Goal: Task Accomplishment & Management: Complete application form

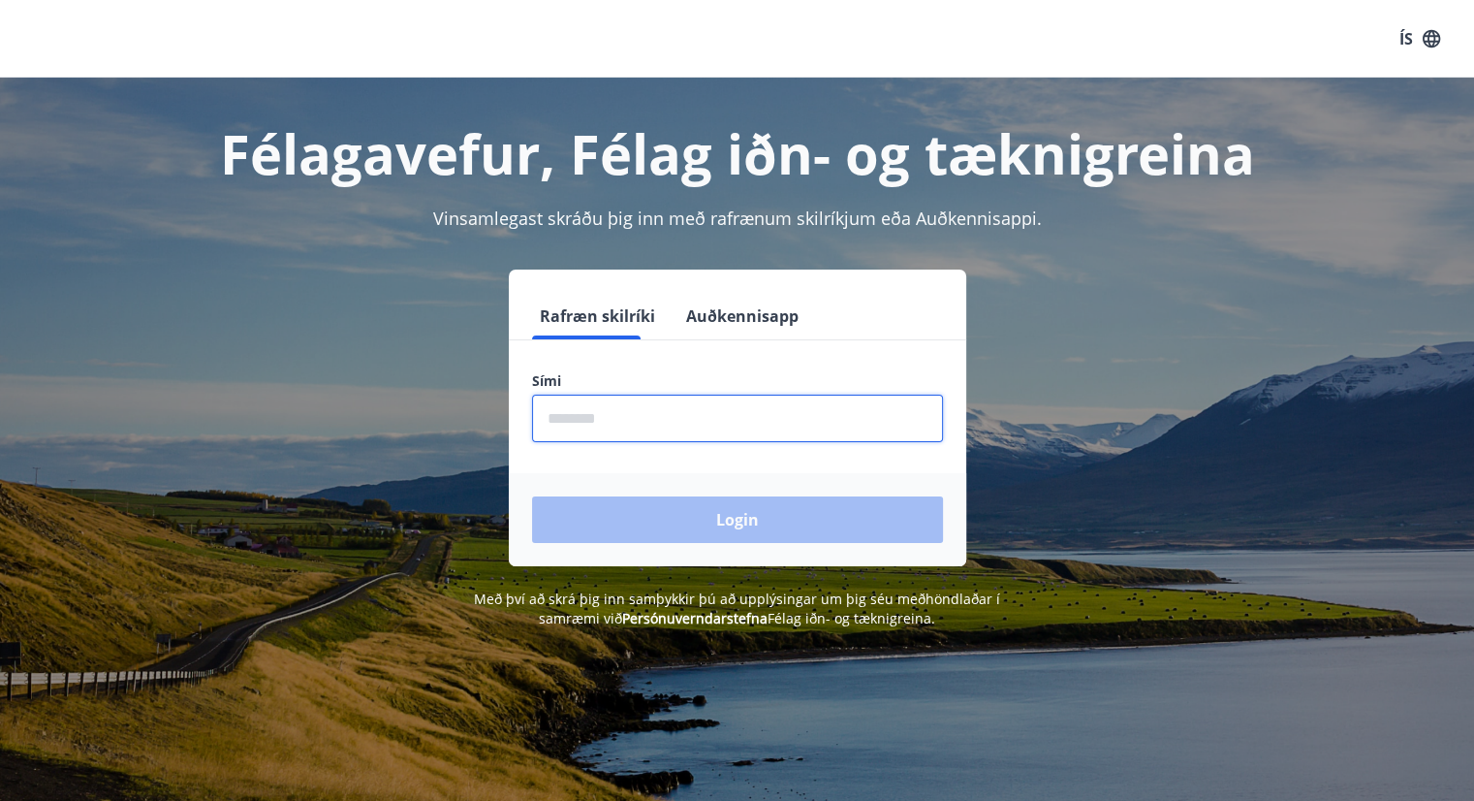
click at [583, 422] on input "phone" at bounding box center [737, 417] width 411 height 47
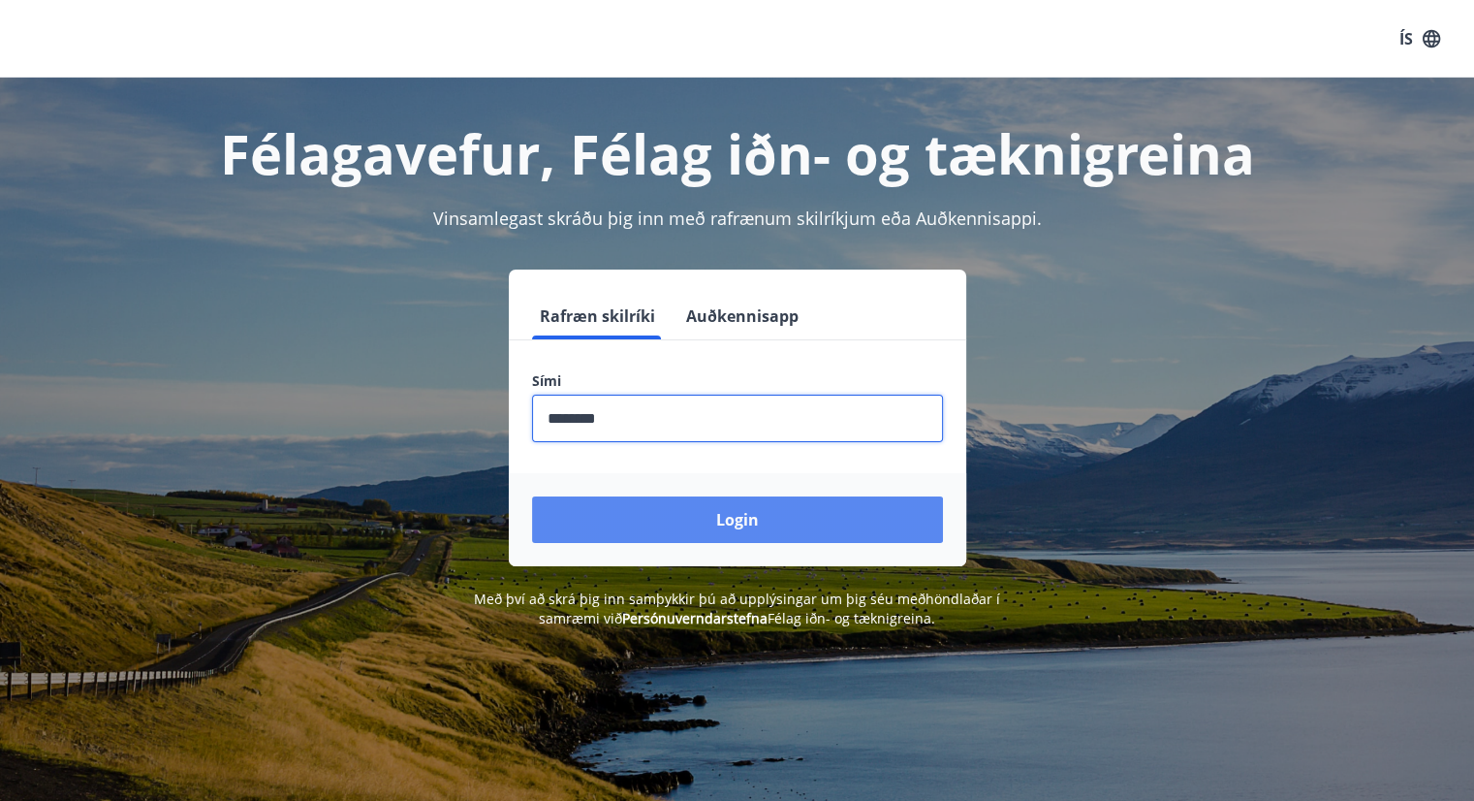
type input "********"
click at [707, 524] on button "Login" at bounding box center [737, 519] width 411 height 47
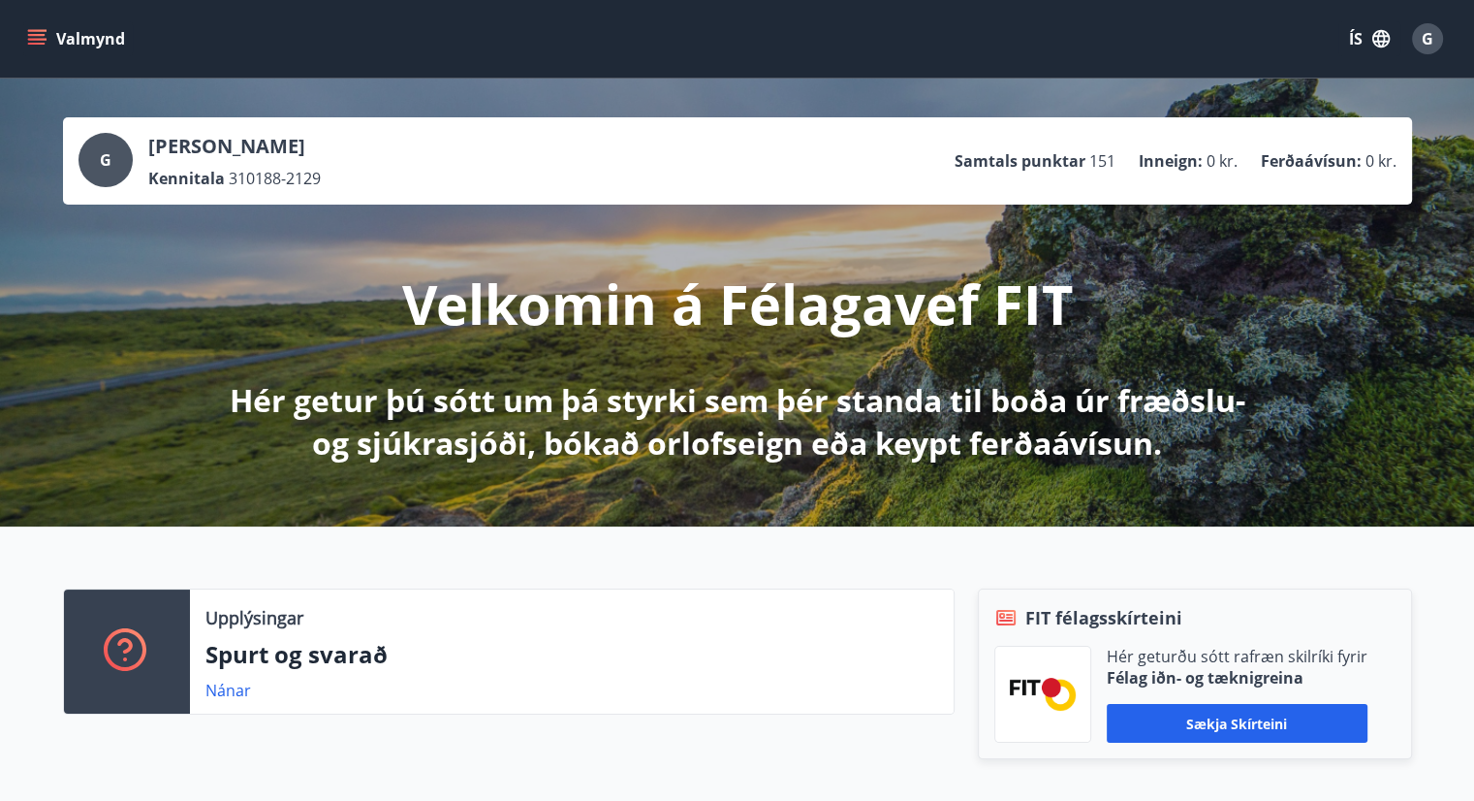
click at [41, 43] on icon "menu" at bounding box center [36, 44] width 17 height 2
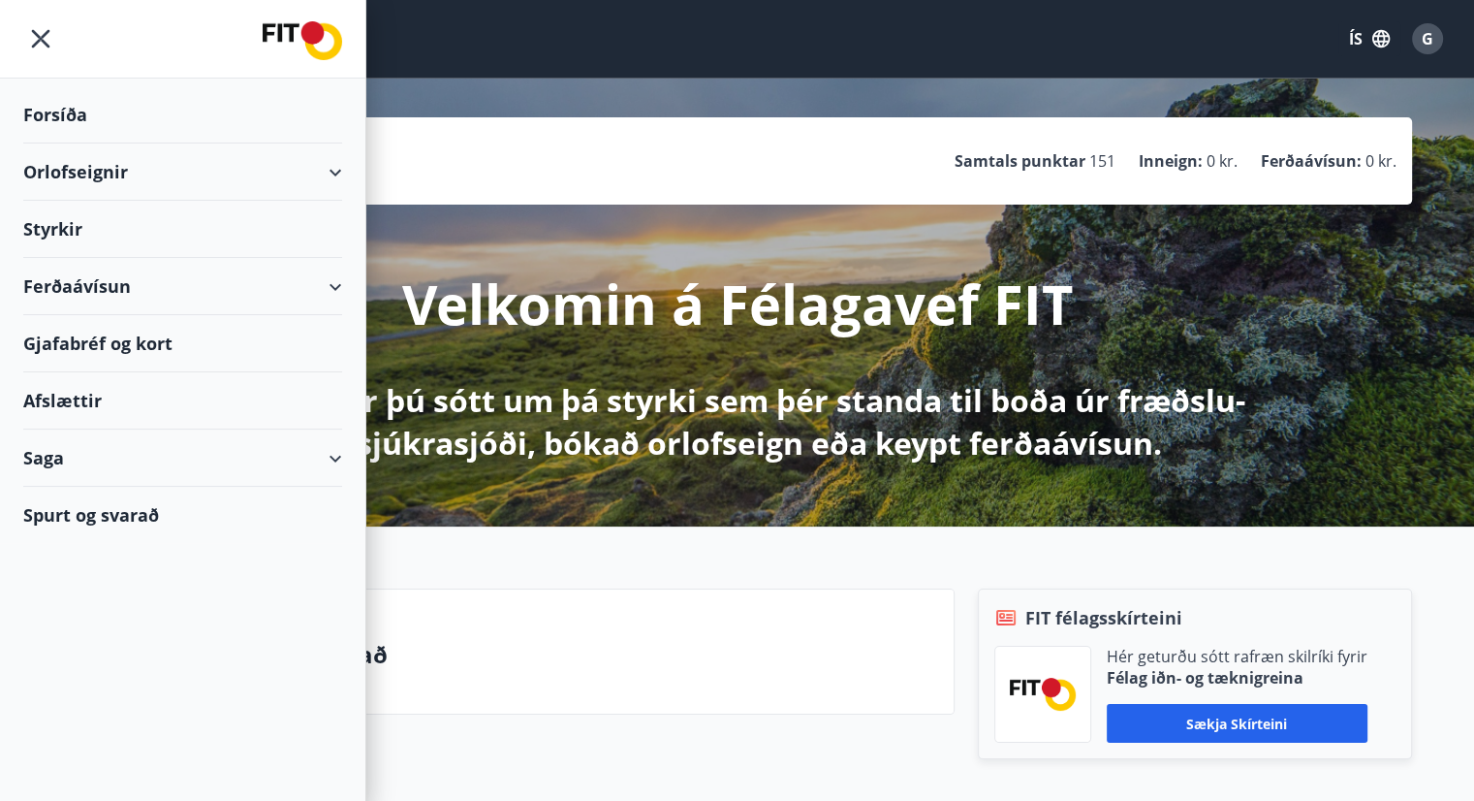
click at [70, 143] on div "Styrkir" at bounding box center [182, 114] width 319 height 57
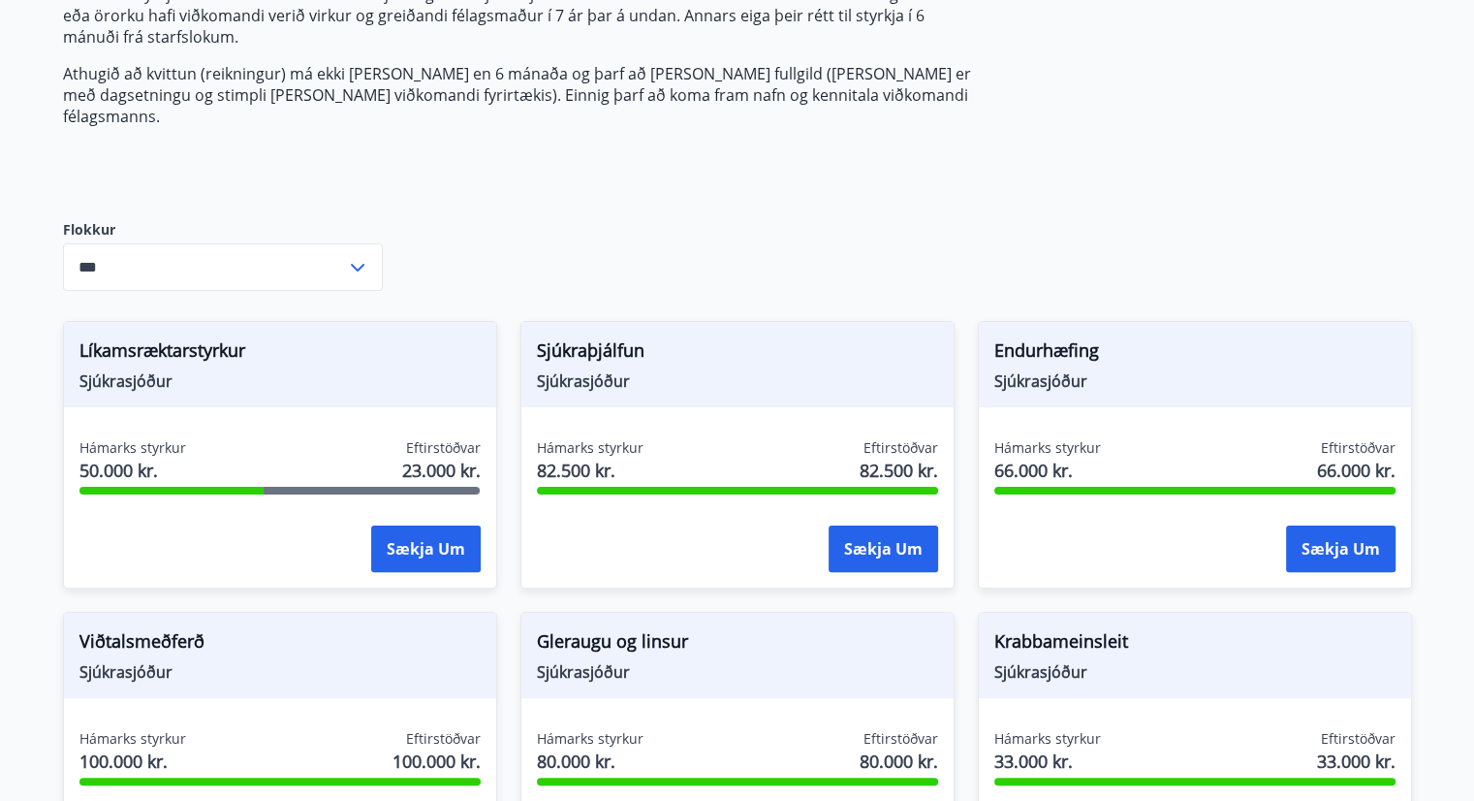
scroll to position [357, 0]
click at [750, 495] on div "Hámarks styrkur 82.500 kr. Eftirstöðvar 82.500 kr. Sækja um" at bounding box center [737, 508] width 432 height 142
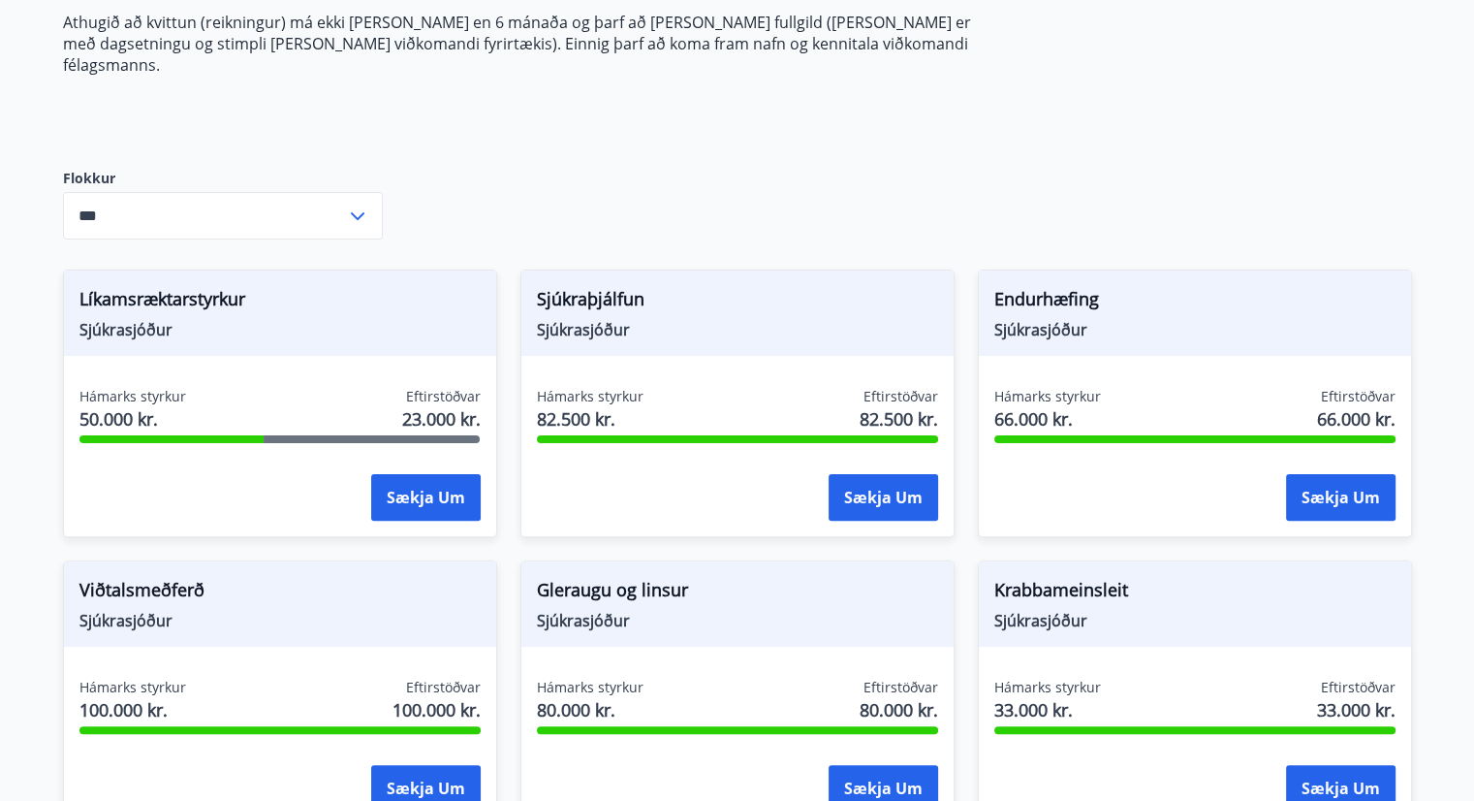
scroll to position [407, 0]
click at [359, 205] on icon at bounding box center [357, 216] width 23 height 23
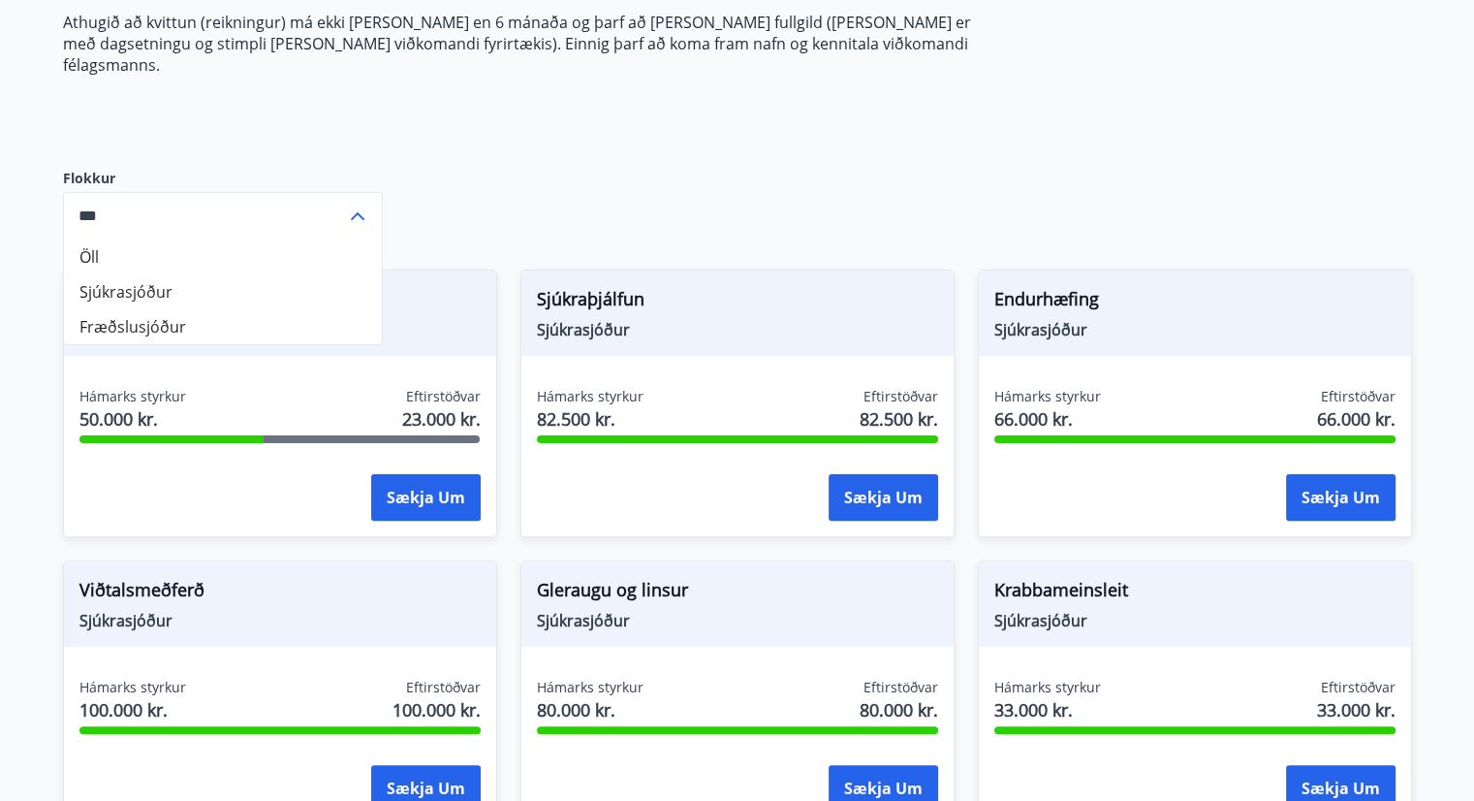
click at [214, 274] on li "Sjúkrasjóður" at bounding box center [223, 291] width 318 height 35
type input "**********"
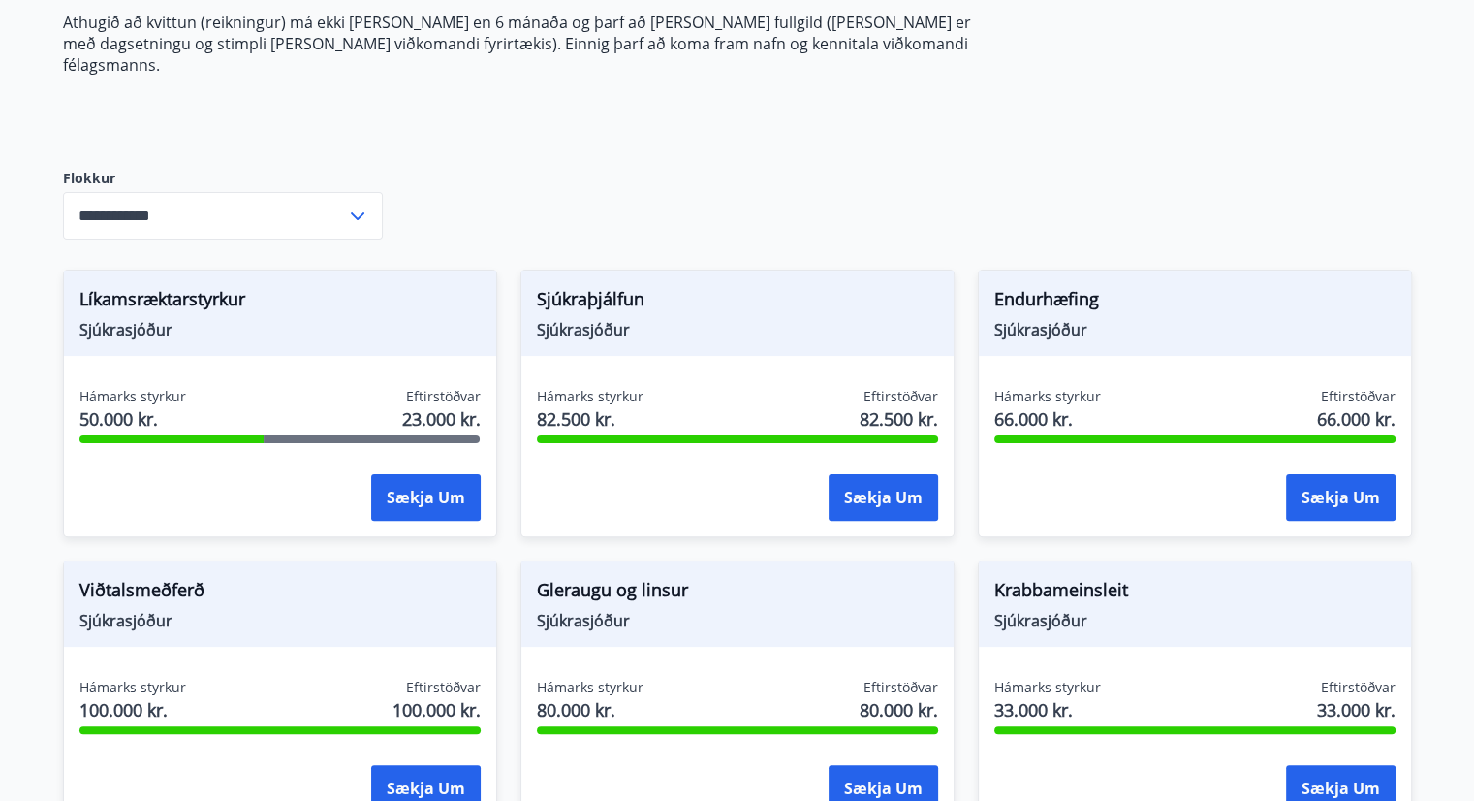
click at [752, 161] on div "**********" at bounding box center [737, 624] width 1349 height 1617
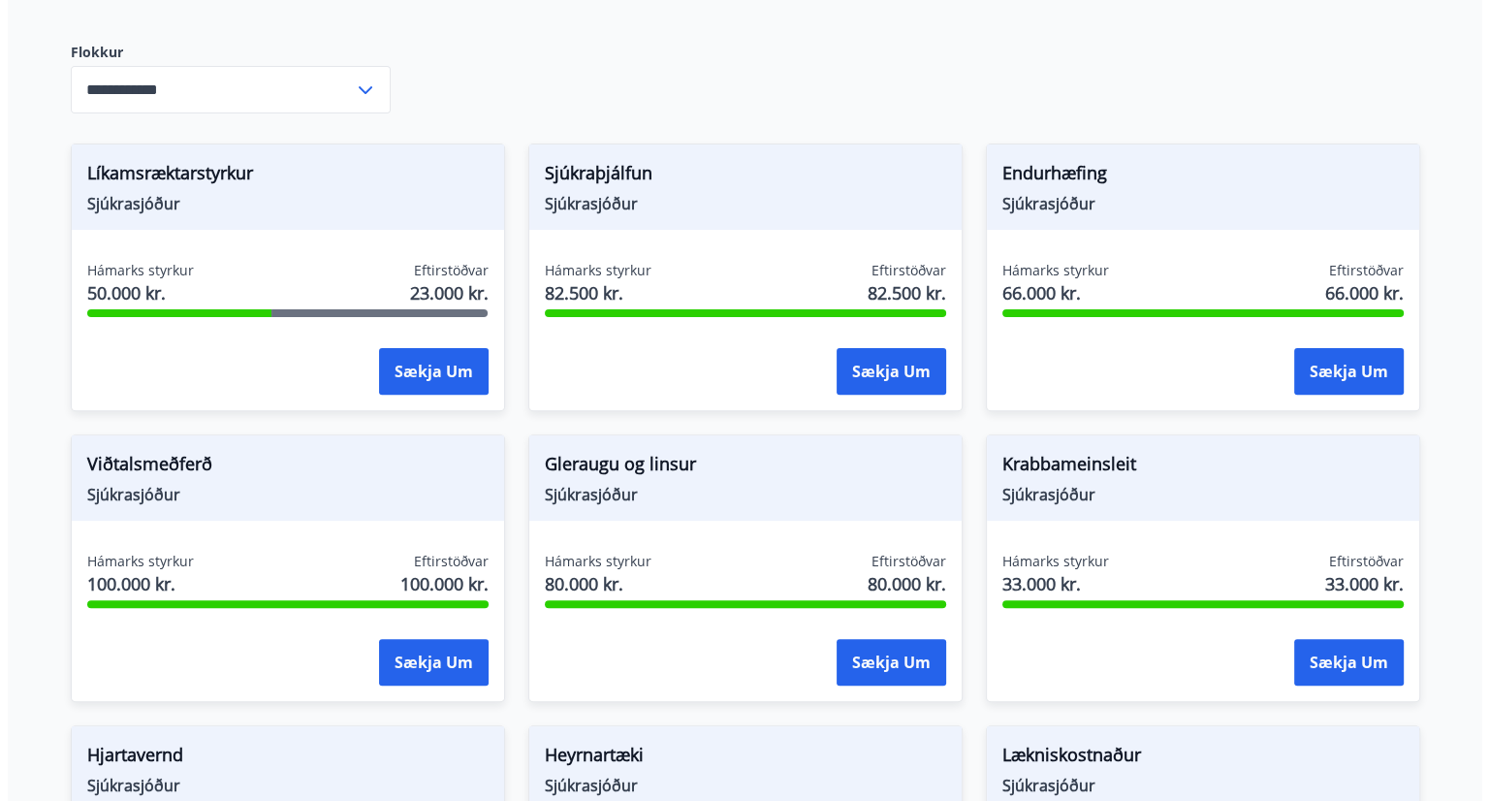
scroll to position [535, 0]
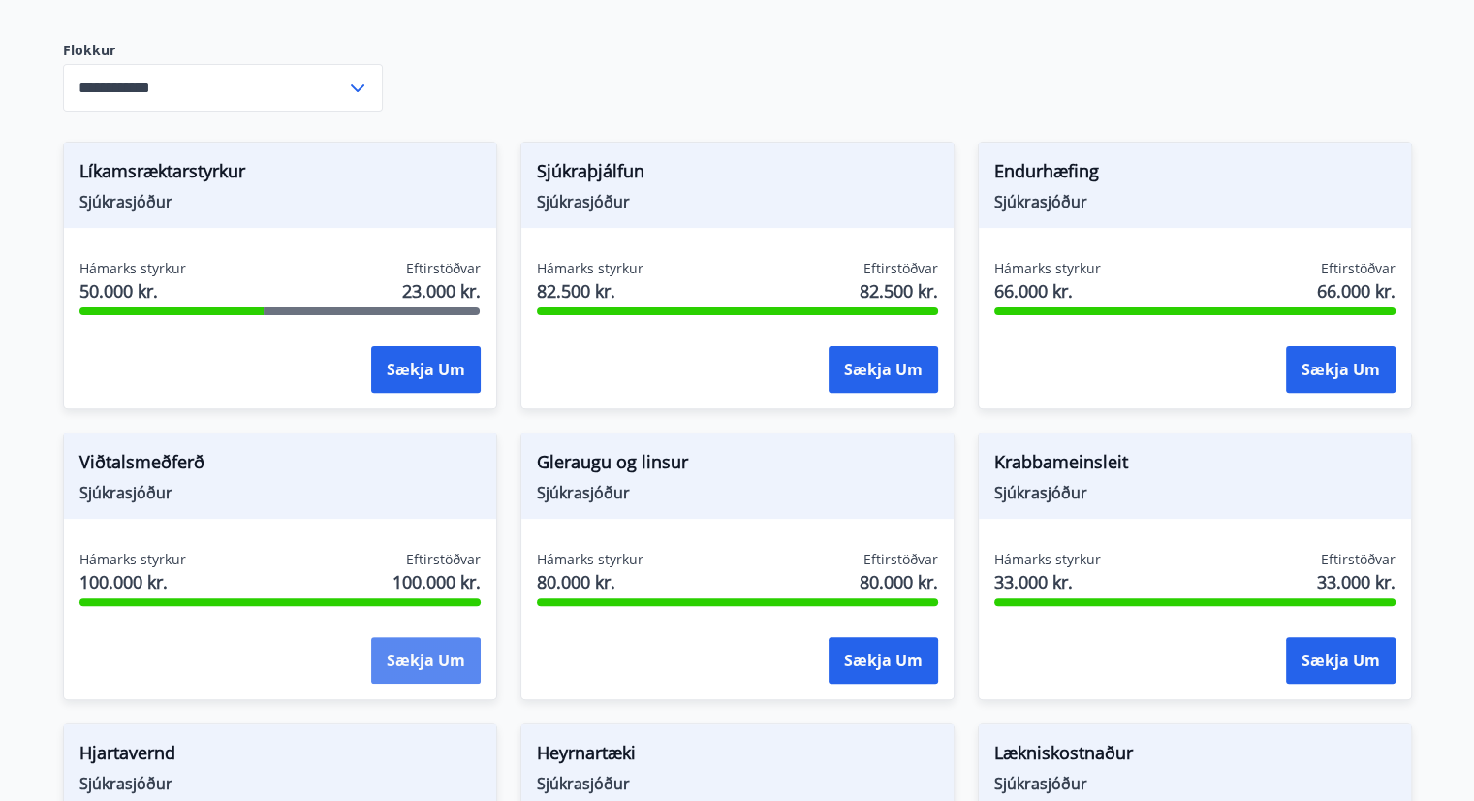
click at [424, 637] on button "Sækja um" at bounding box center [426, 660] width 110 height 47
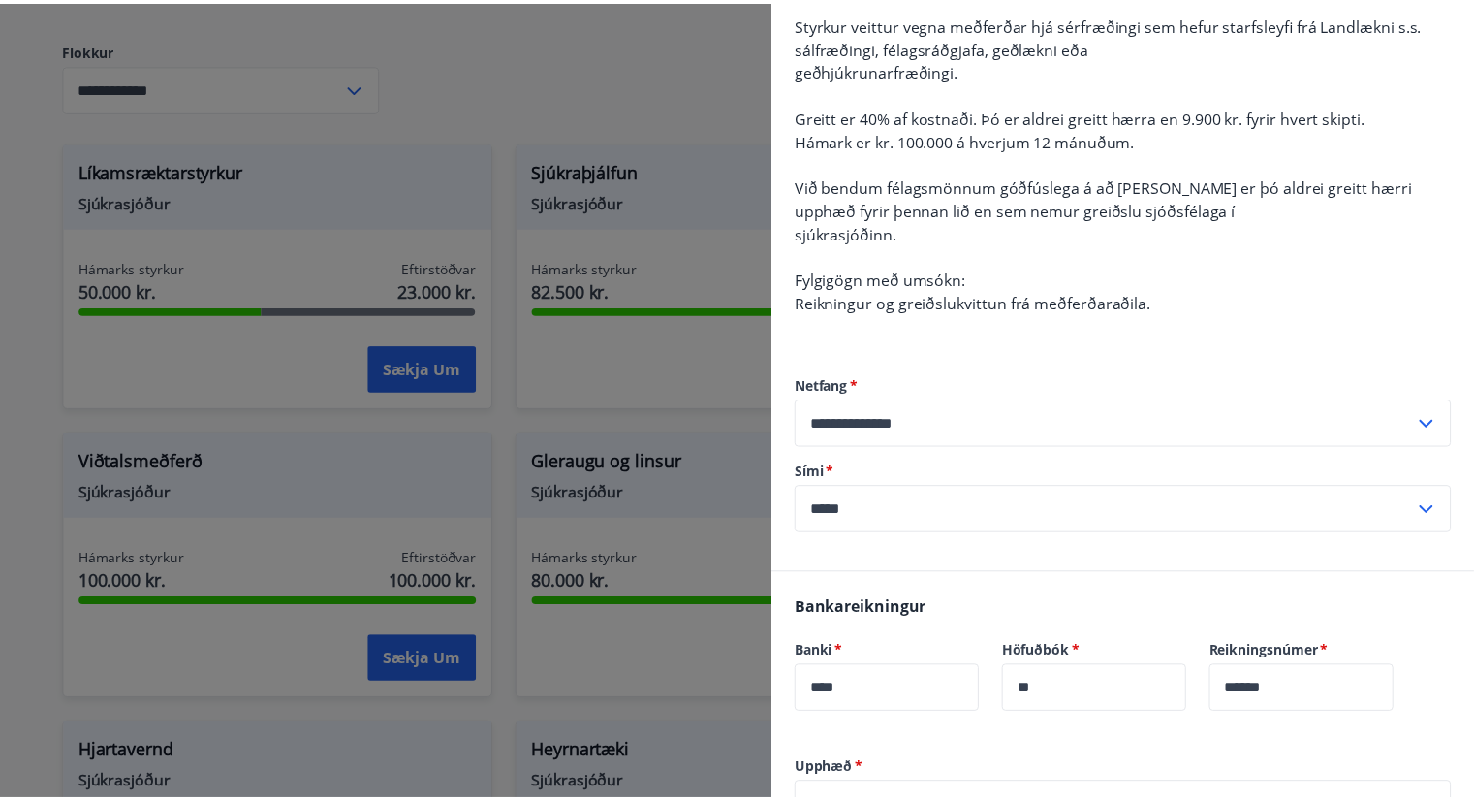
scroll to position [0, 0]
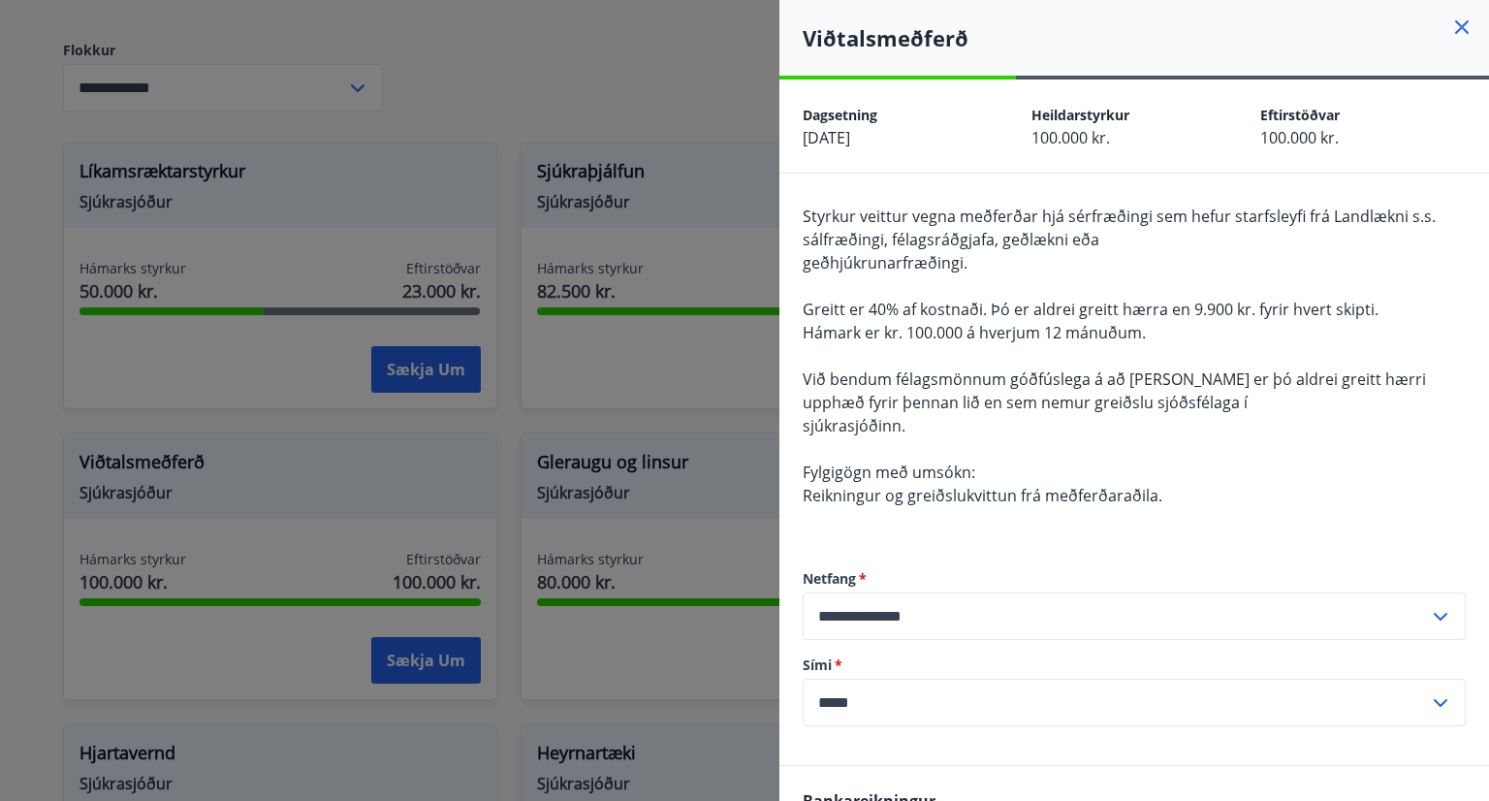
click at [727, 268] on div at bounding box center [744, 400] width 1489 height 801
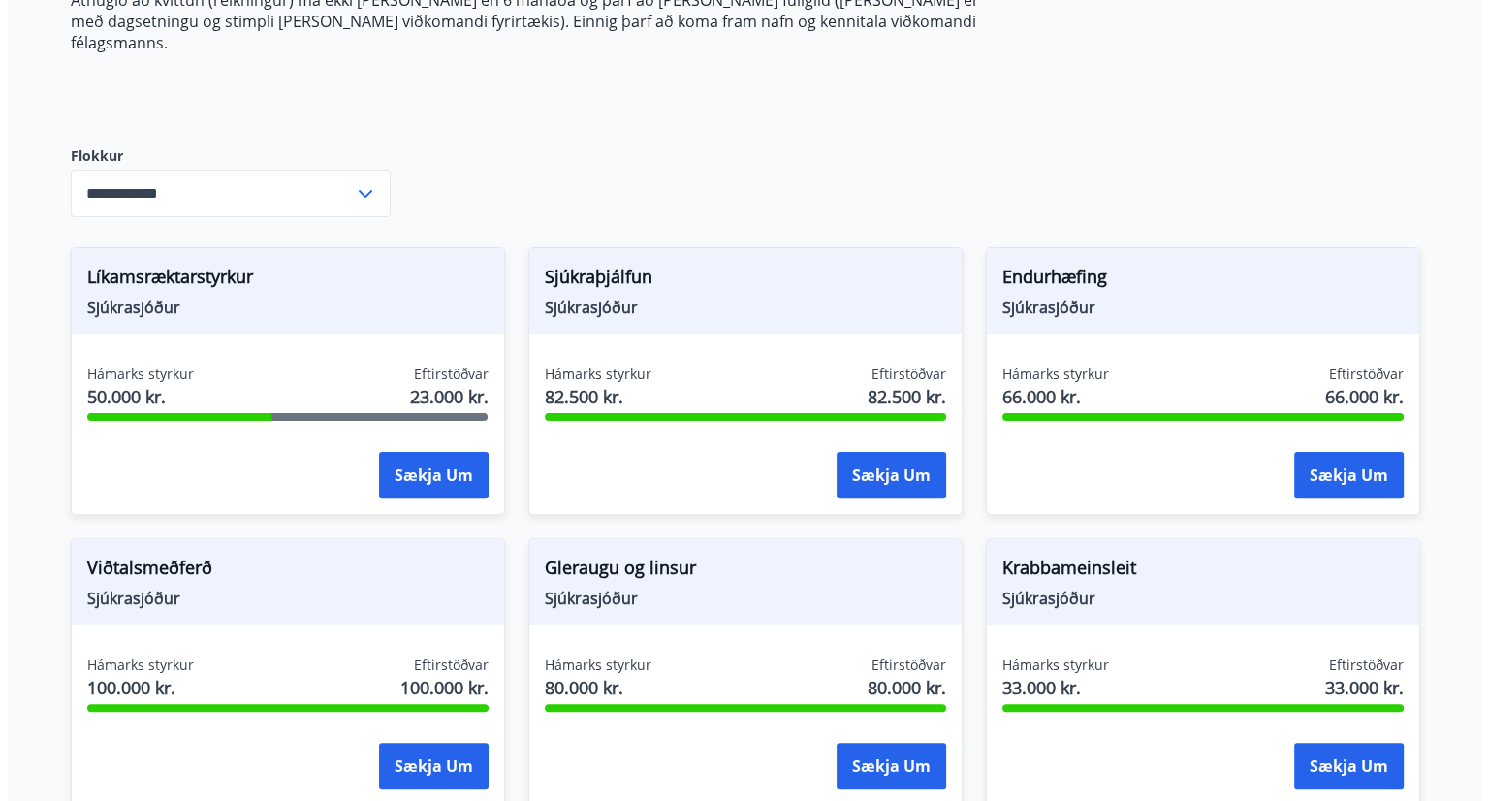
scroll to position [438, 0]
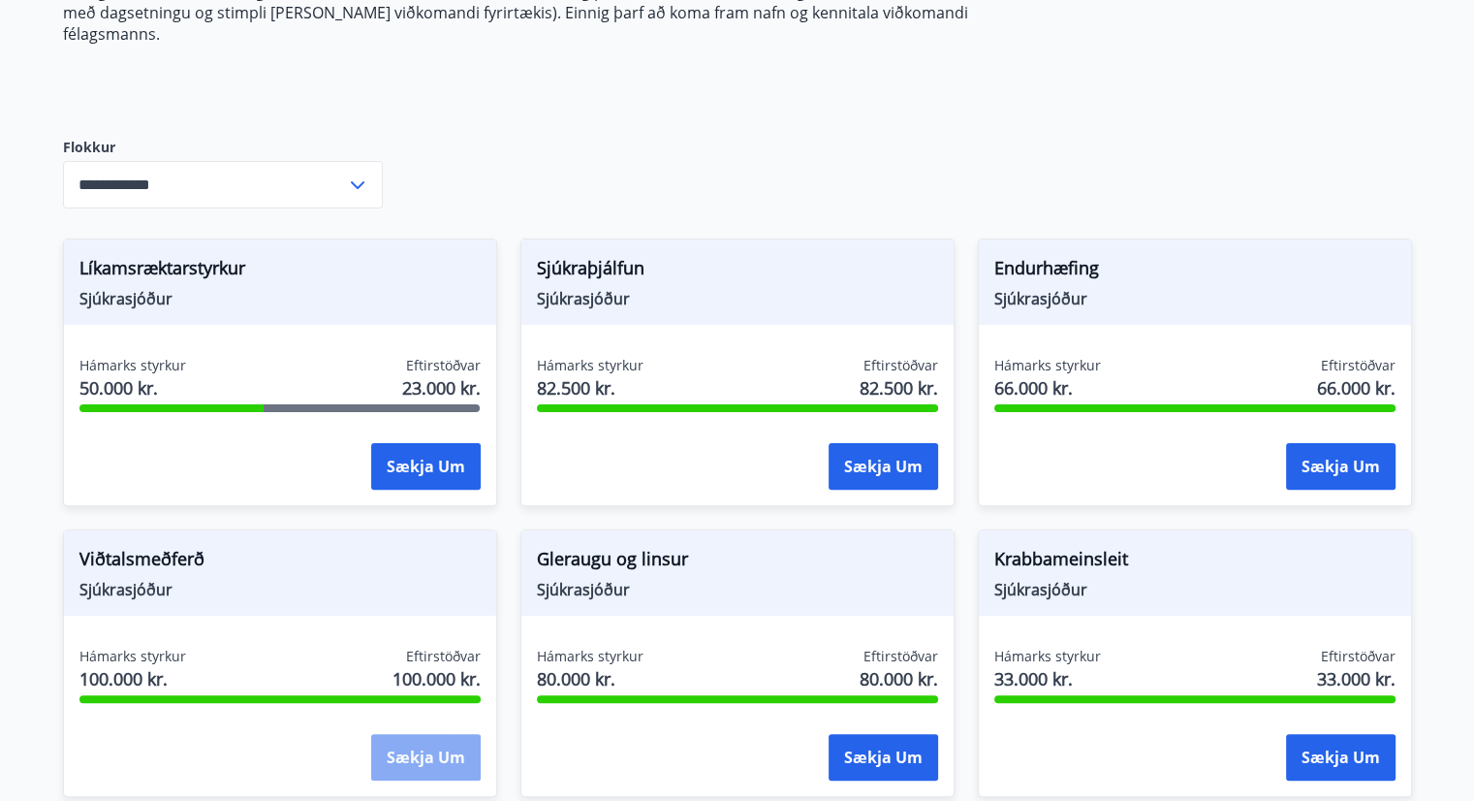
click at [434, 734] on button "Sækja um" at bounding box center [426, 757] width 110 height 47
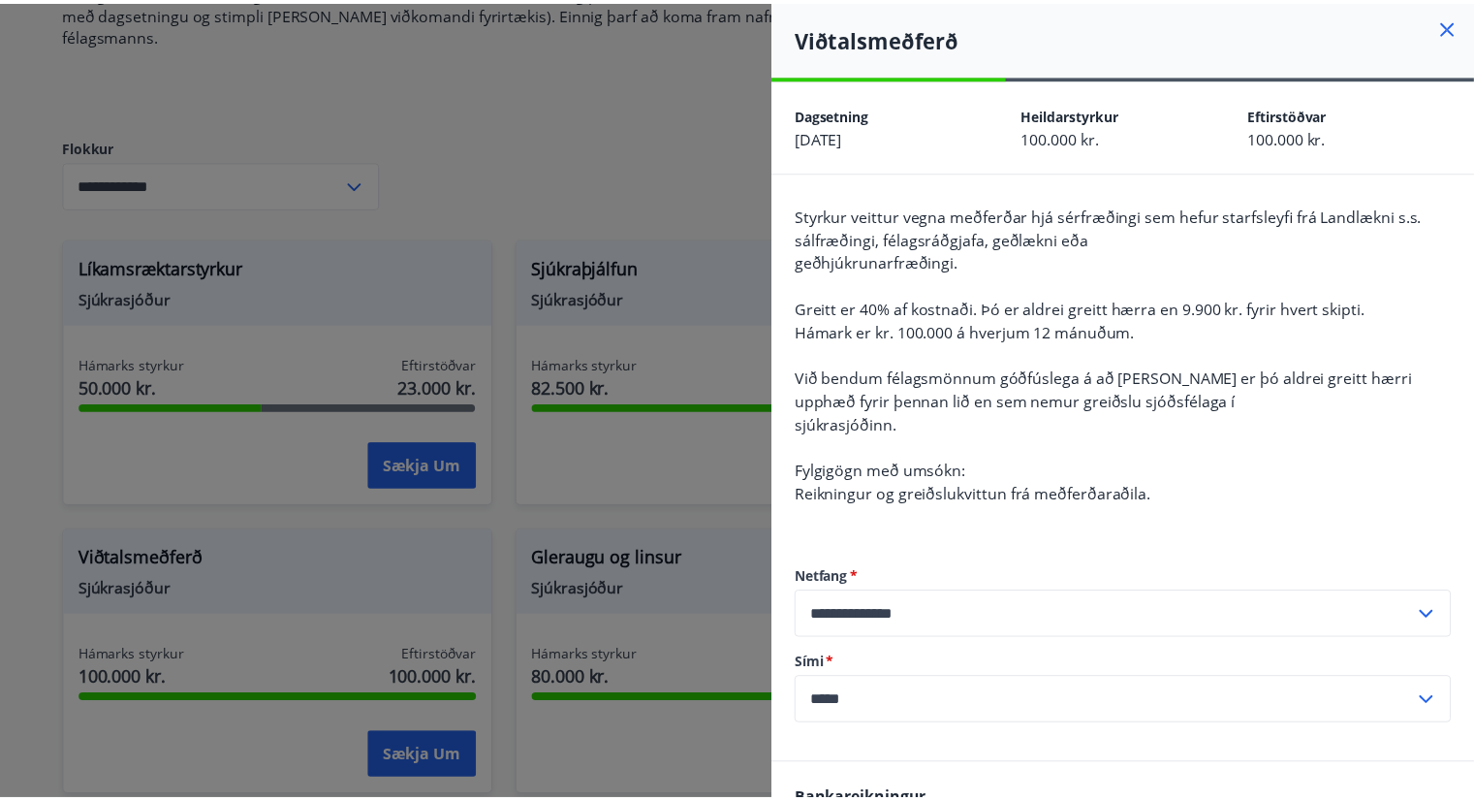
scroll to position [0, 0]
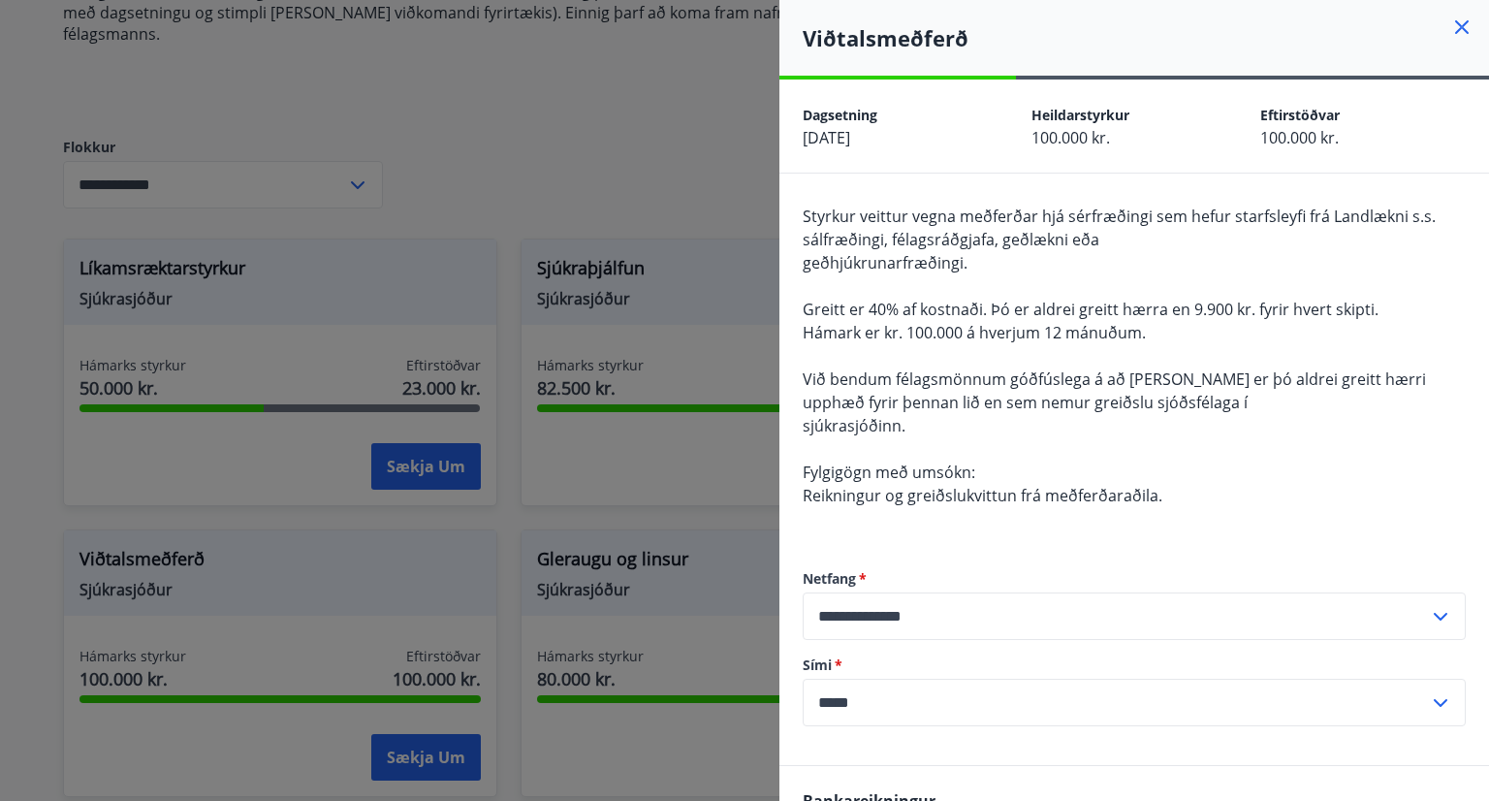
click at [651, 160] on div at bounding box center [744, 400] width 1489 height 801
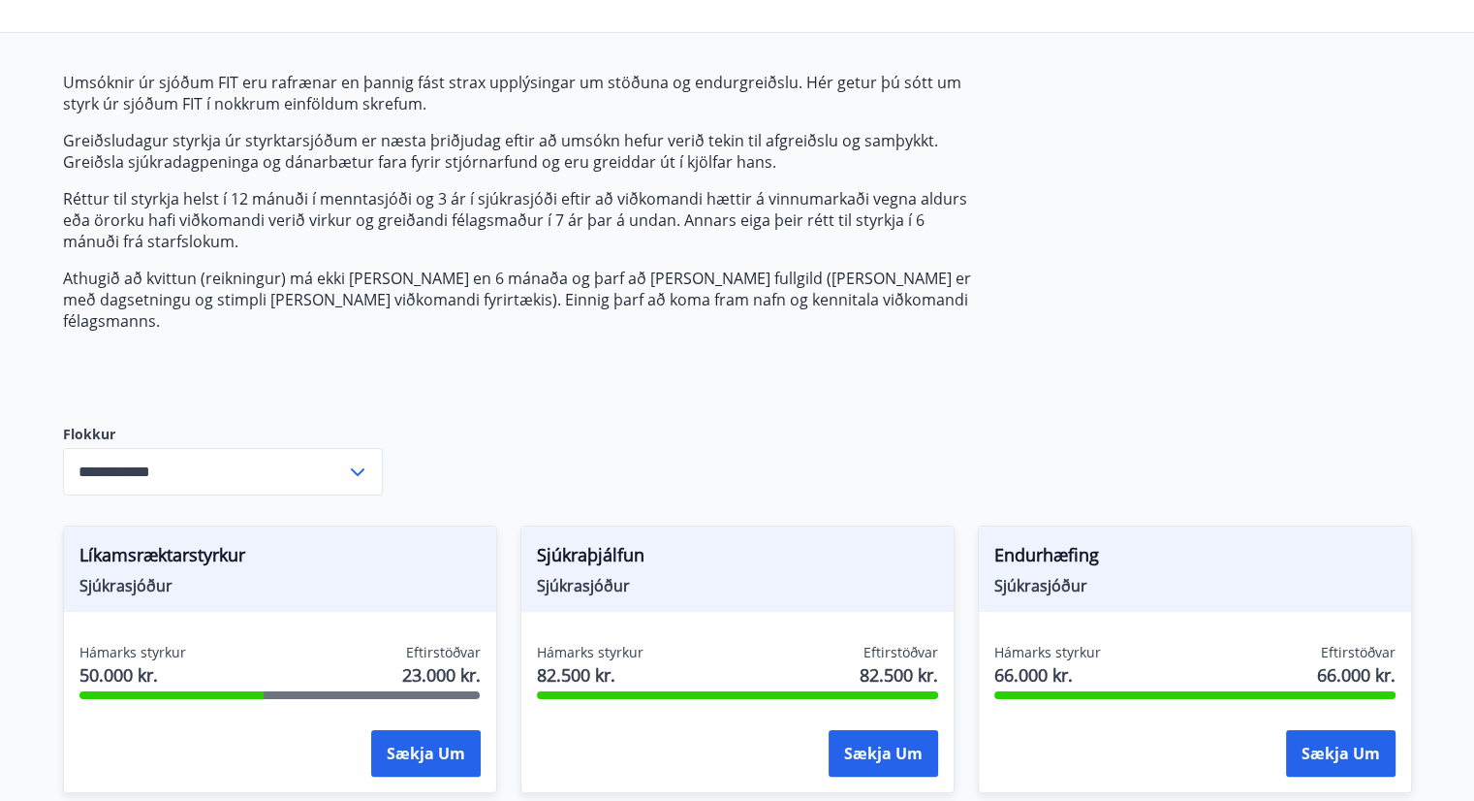
scroll to position [127, 0]
